Goal: Transaction & Acquisition: Register for event/course

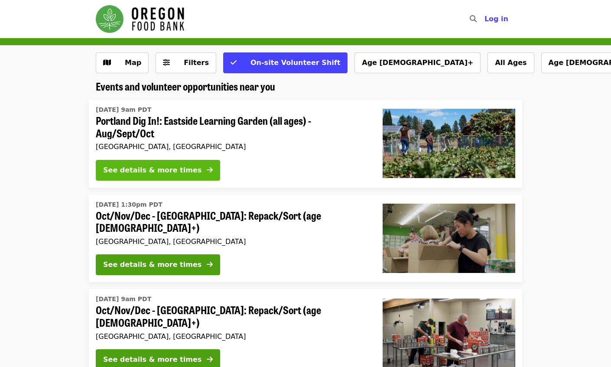
click at [189, 168] on button "See details & more times" at bounding box center [158, 170] width 124 height 21
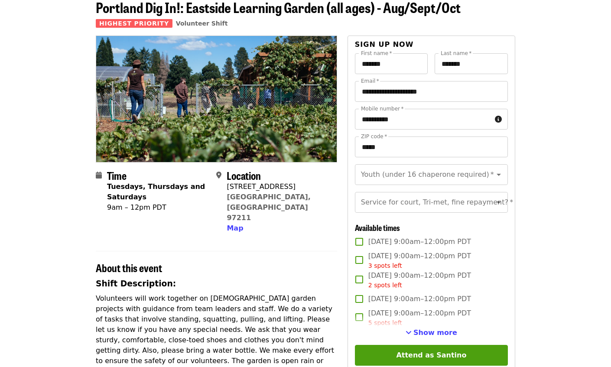
scroll to position [48, 0]
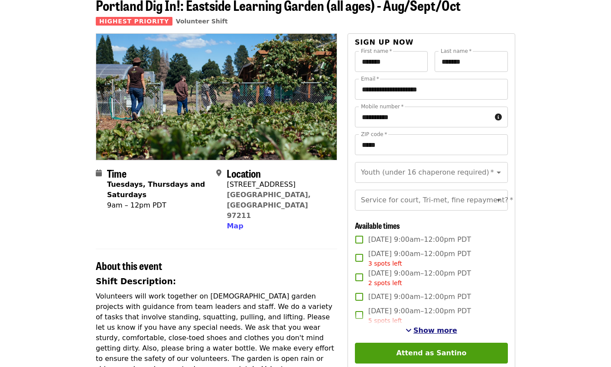
click at [438, 332] on span "Show more" at bounding box center [436, 330] width 44 height 8
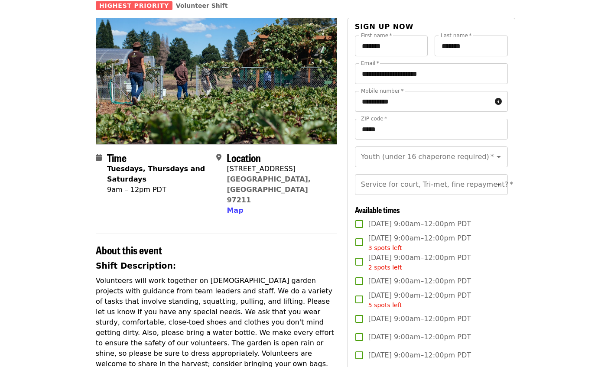
scroll to position [0, 0]
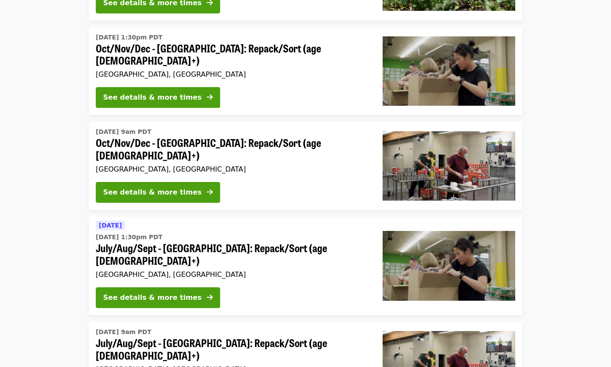
scroll to position [169, 0]
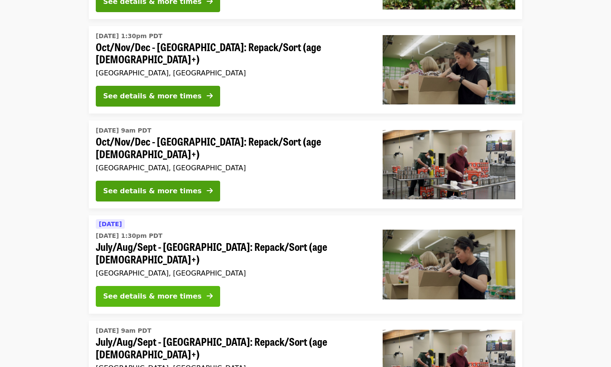
click at [184, 291] on div "See details & more times" at bounding box center [152, 296] width 98 height 10
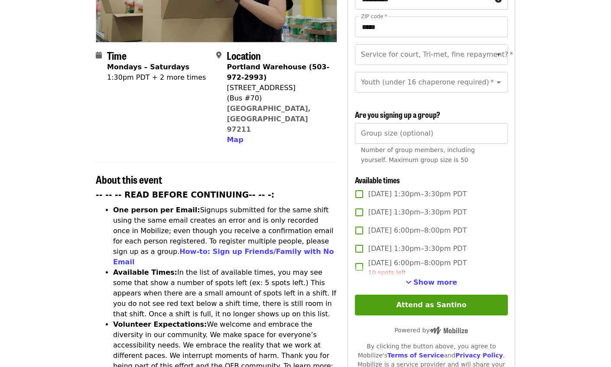
scroll to position [183, 0]
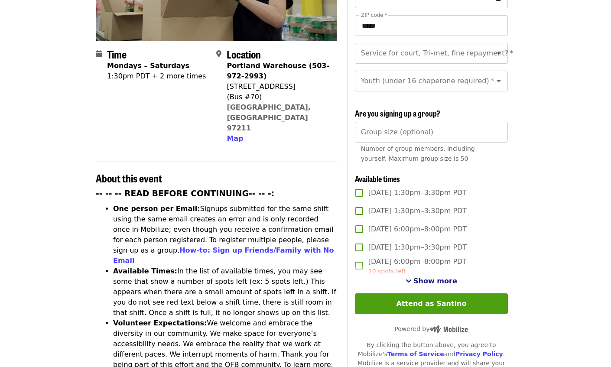
click at [440, 277] on span "Show more" at bounding box center [436, 281] width 44 height 8
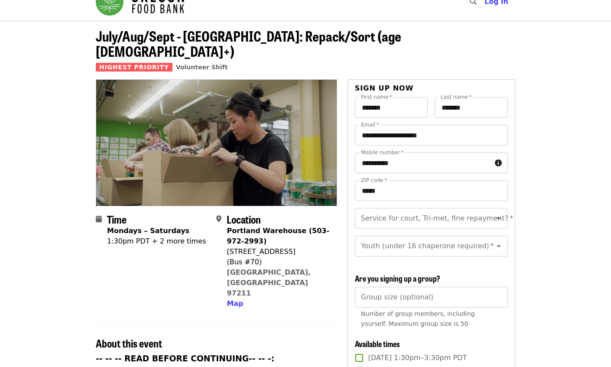
scroll to position [0, 0]
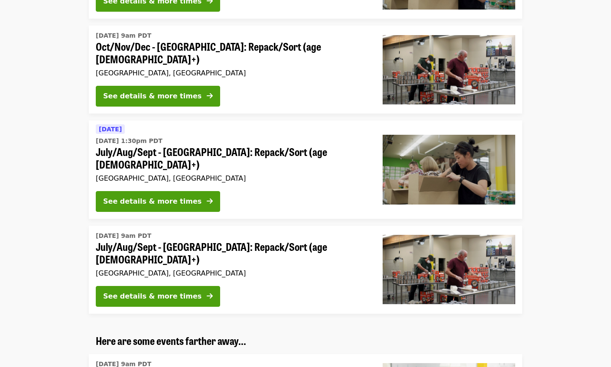
scroll to position [265, 0]
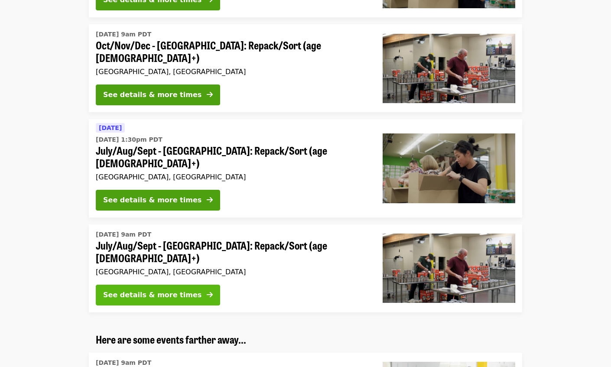
click at [169, 290] on div "See details & more times" at bounding box center [152, 295] width 98 height 10
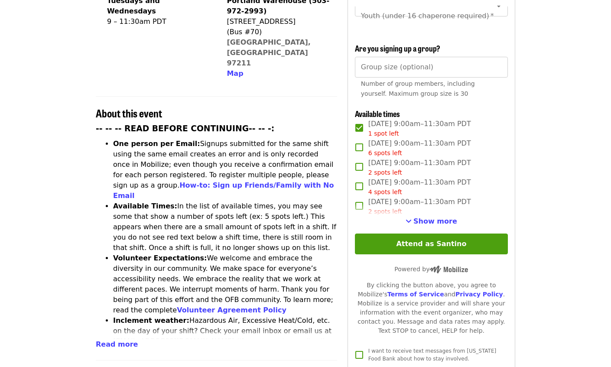
scroll to position [247, 0]
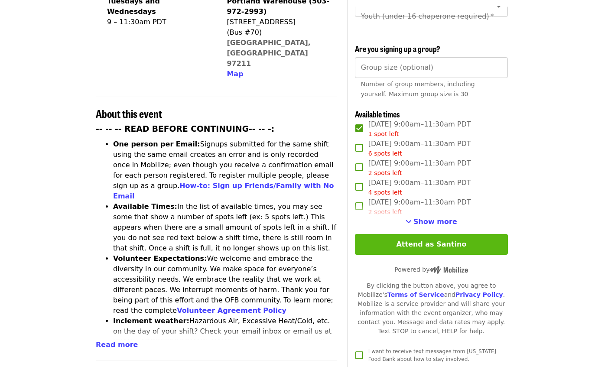
click at [440, 234] on button "Attend as Santino" at bounding box center [431, 244] width 153 height 21
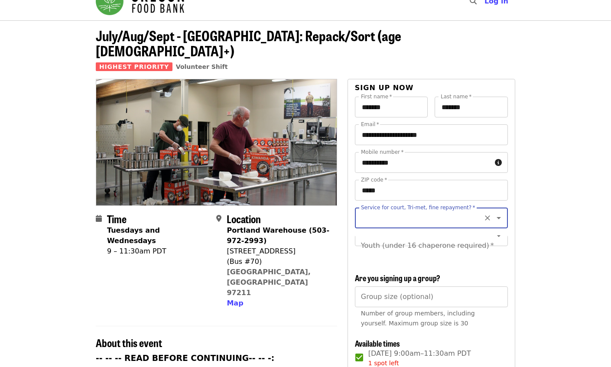
scroll to position [0, 0]
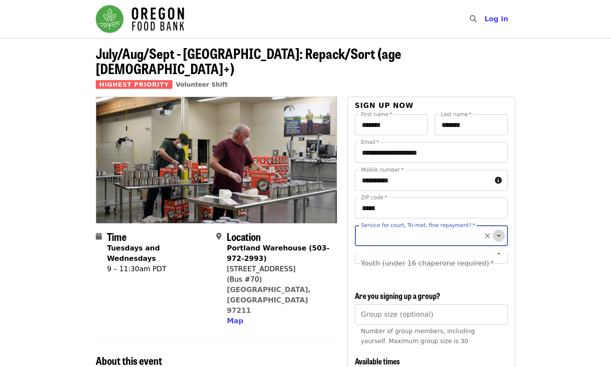
click at [501, 231] on icon "Open" at bounding box center [499, 236] width 10 height 10
click at [365, 243] on li "No" at bounding box center [431, 244] width 153 height 16
type input "**"
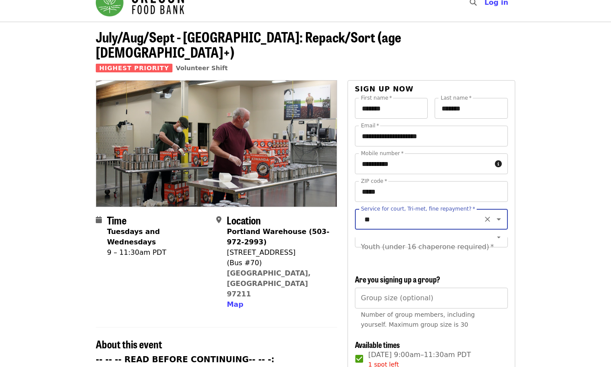
scroll to position [19, 0]
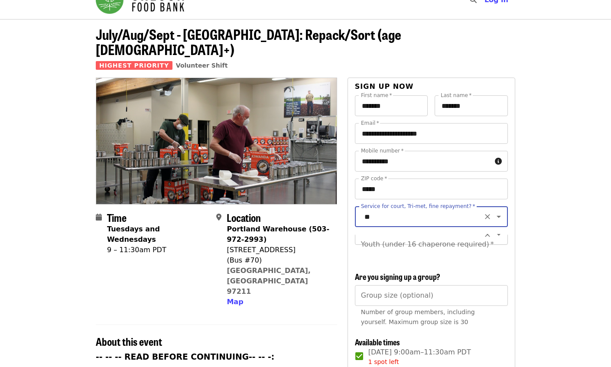
click at [501, 229] on icon "Open" at bounding box center [499, 234] width 10 height 10
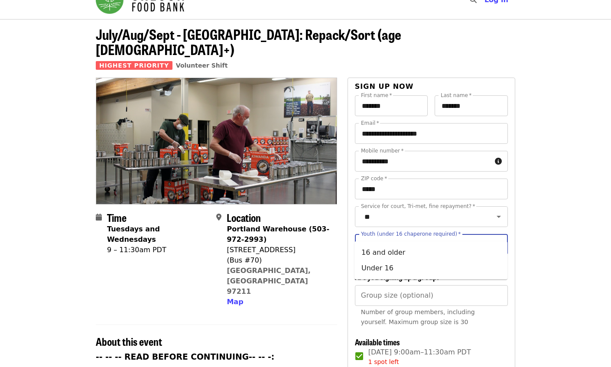
scroll to position [0, 0]
click at [501, 239] on icon "Close" at bounding box center [499, 244] width 10 height 10
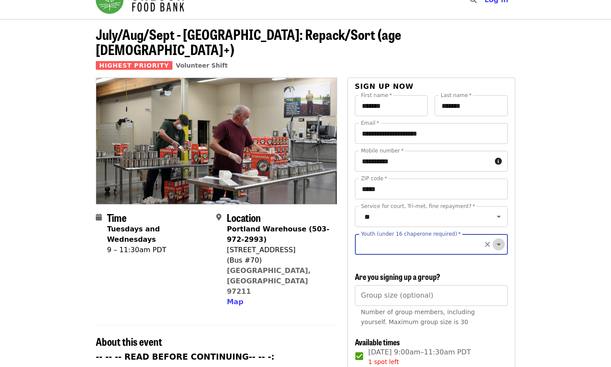
click at [501, 239] on icon "Open" at bounding box center [499, 244] width 10 height 10
click at [450, 252] on li "16 and older" at bounding box center [431, 253] width 153 height 16
type input "**********"
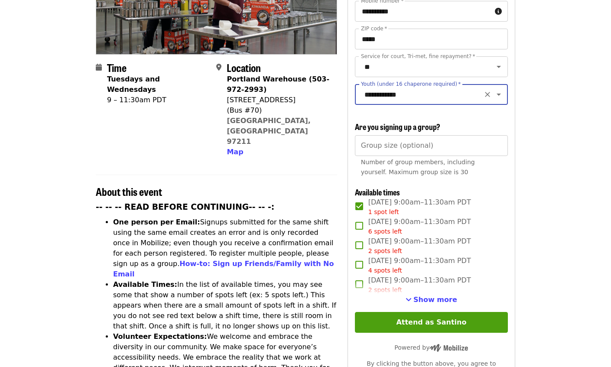
scroll to position [172, 0]
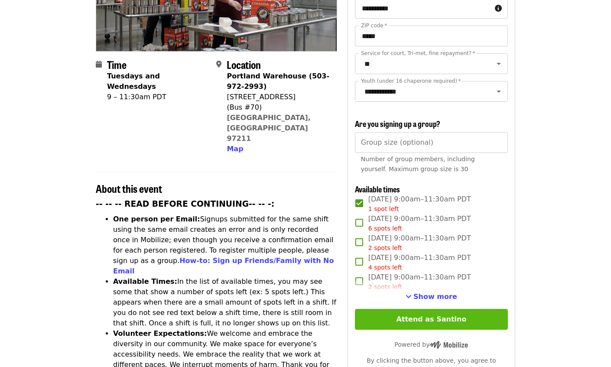
click at [465, 309] on button "Attend as Santino" at bounding box center [431, 319] width 153 height 21
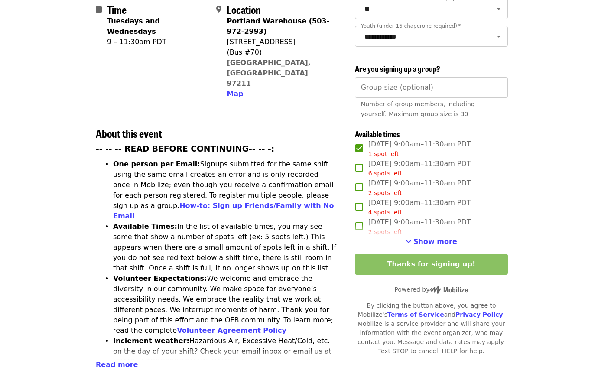
scroll to position [230, 0]
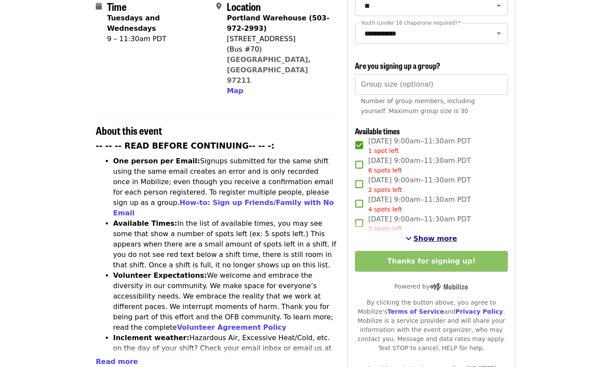
click at [427, 235] on span "Show more" at bounding box center [436, 239] width 44 height 8
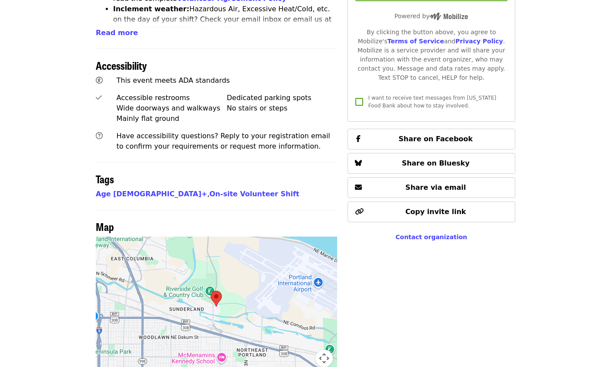
scroll to position [570, 0]
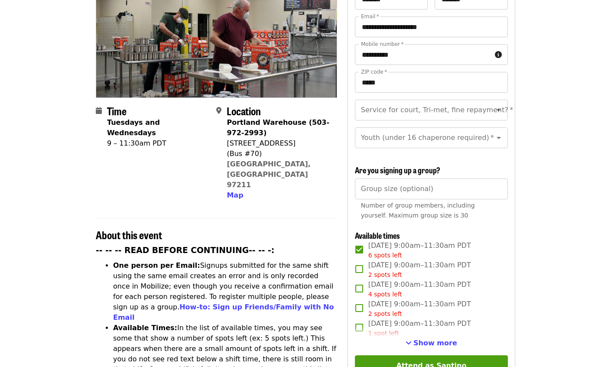
scroll to position [125, 0]
click at [493, 104] on button "Open" at bounding box center [499, 110] width 12 height 12
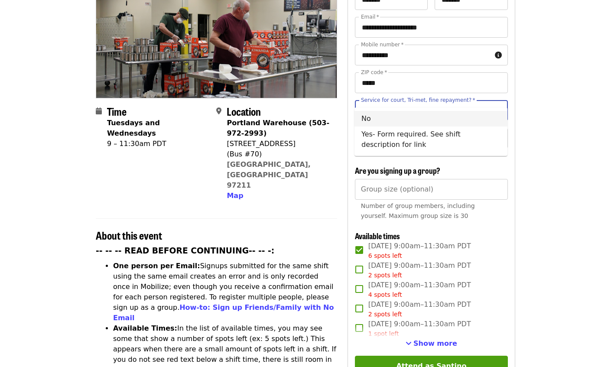
click at [449, 120] on li "No" at bounding box center [431, 119] width 153 height 16
type input "**"
click at [450, 130] on input "Youth (under 16 chaperone required)   *" at bounding box center [421, 138] width 118 height 16
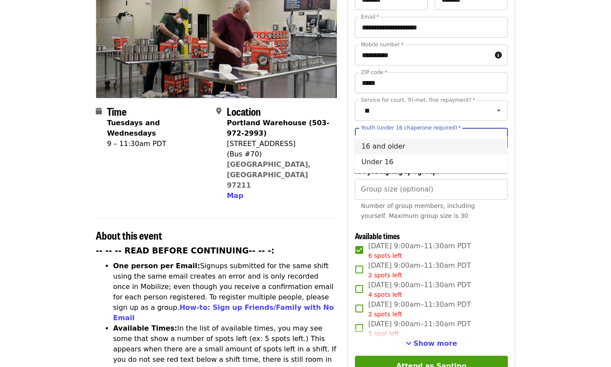
click at [432, 149] on li "16 and older" at bounding box center [431, 147] width 153 height 16
type input "**********"
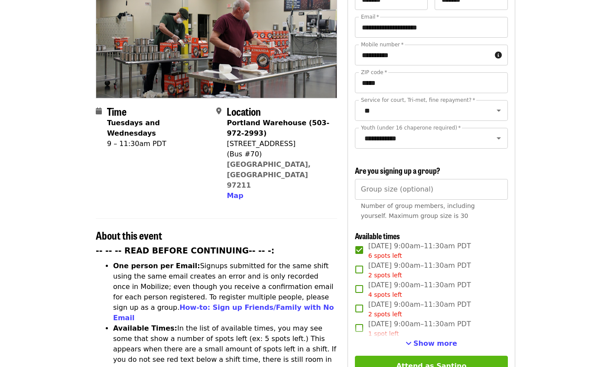
click at [450, 356] on button "Attend as Santino" at bounding box center [431, 366] width 153 height 21
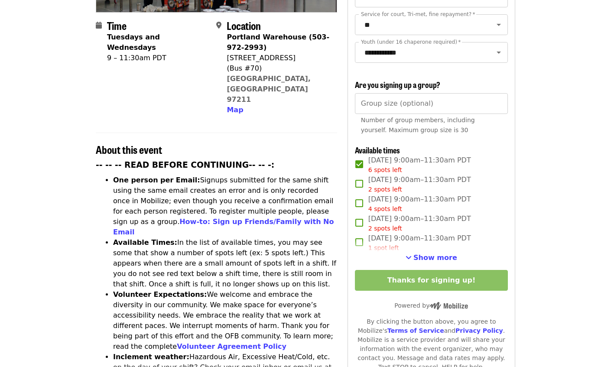
scroll to position [213, 0]
